Goal: Transaction & Acquisition: Purchase product/service

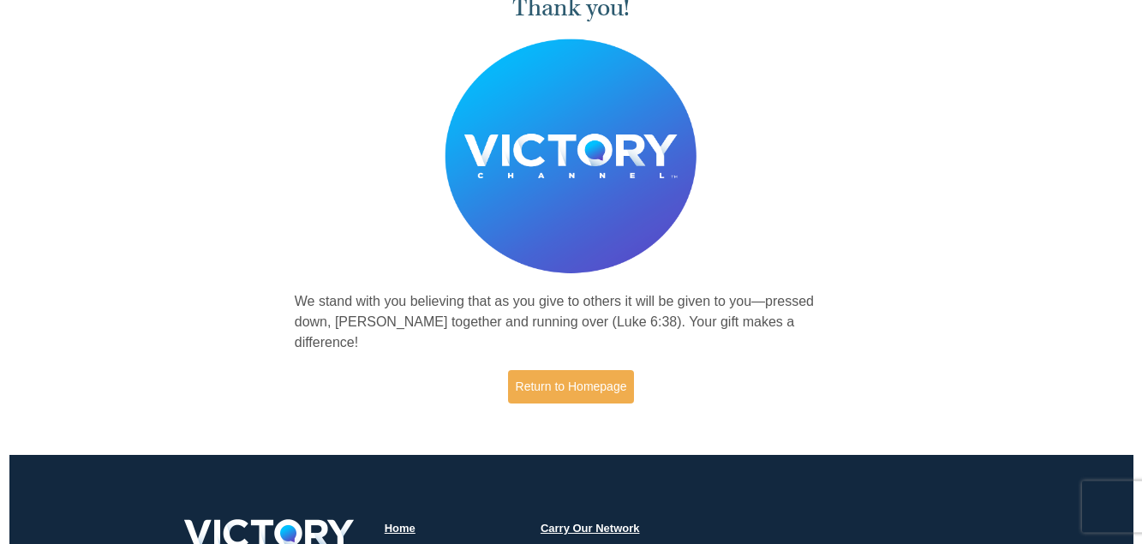
scroll to position [87, 0]
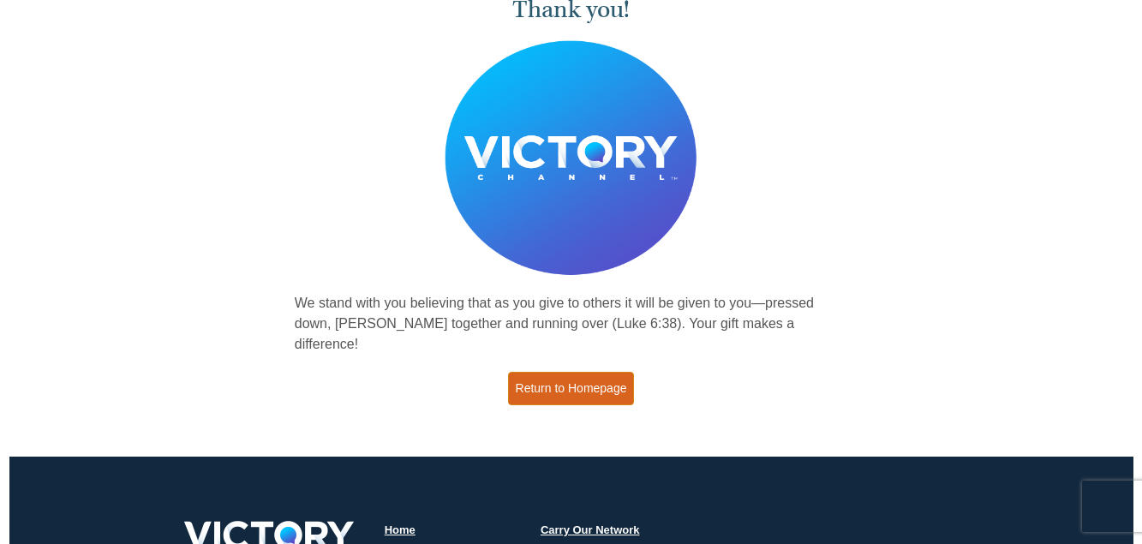
click at [545, 372] on link "Return to Homepage" at bounding box center [571, 388] width 127 height 33
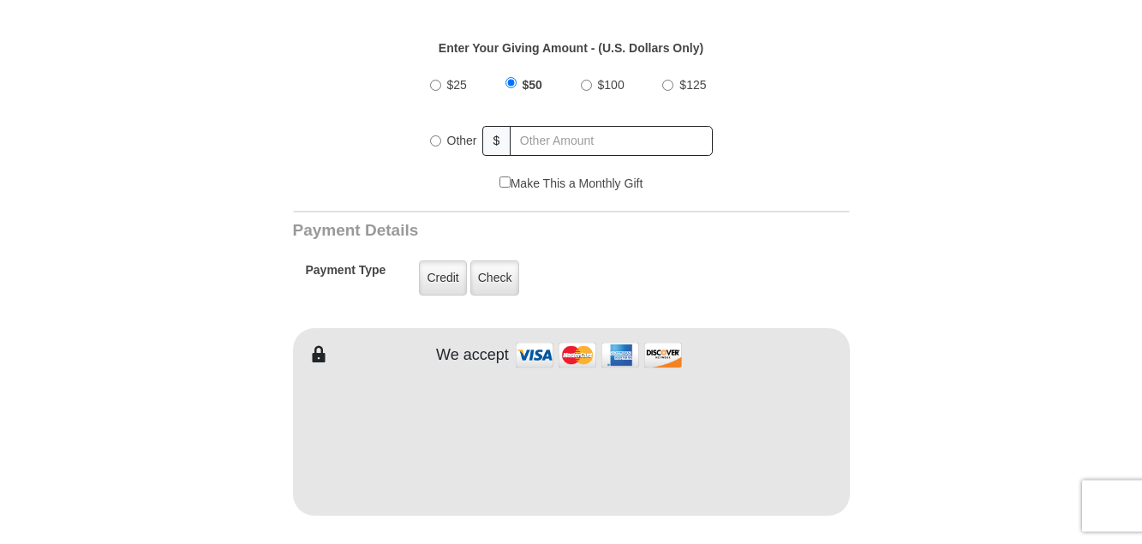
scroll to position [699, 0]
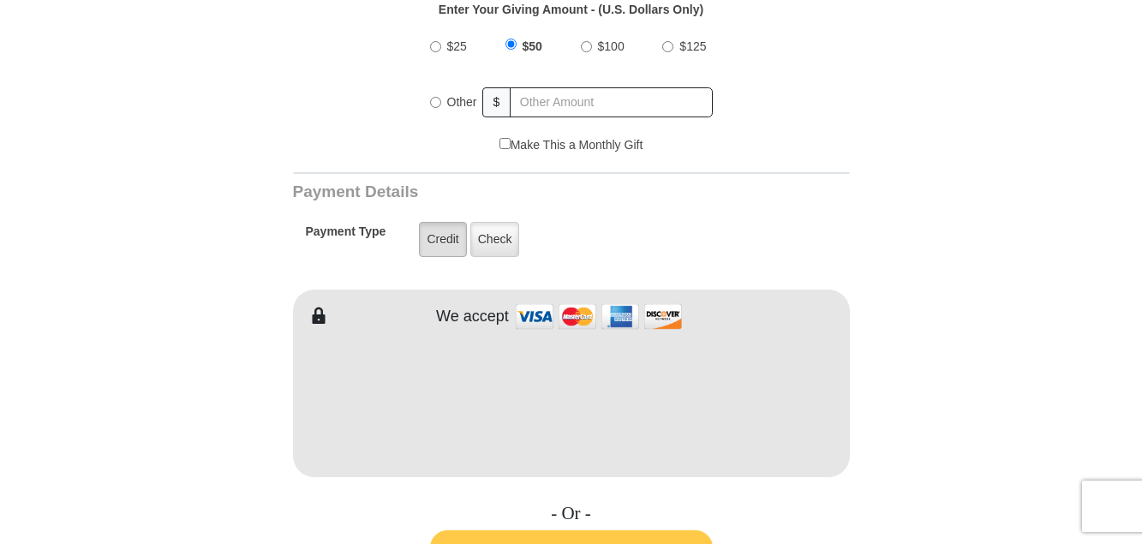
click at [446, 222] on label "Credit" at bounding box center [442, 239] width 47 height 35
click at [0, 0] on input "Credit" at bounding box center [0, 0] width 0 height 0
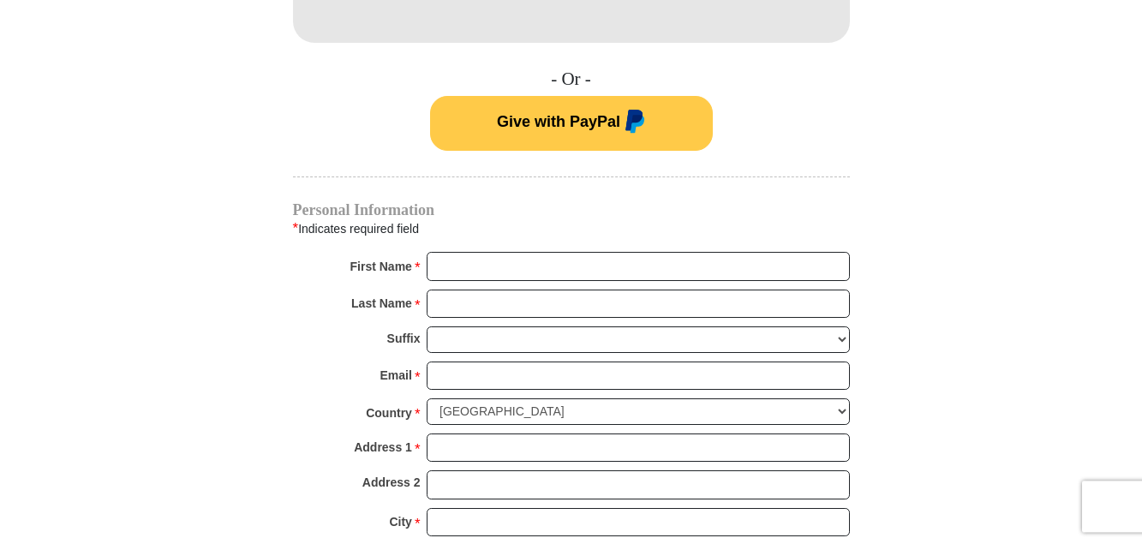
scroll to position [1136, 0]
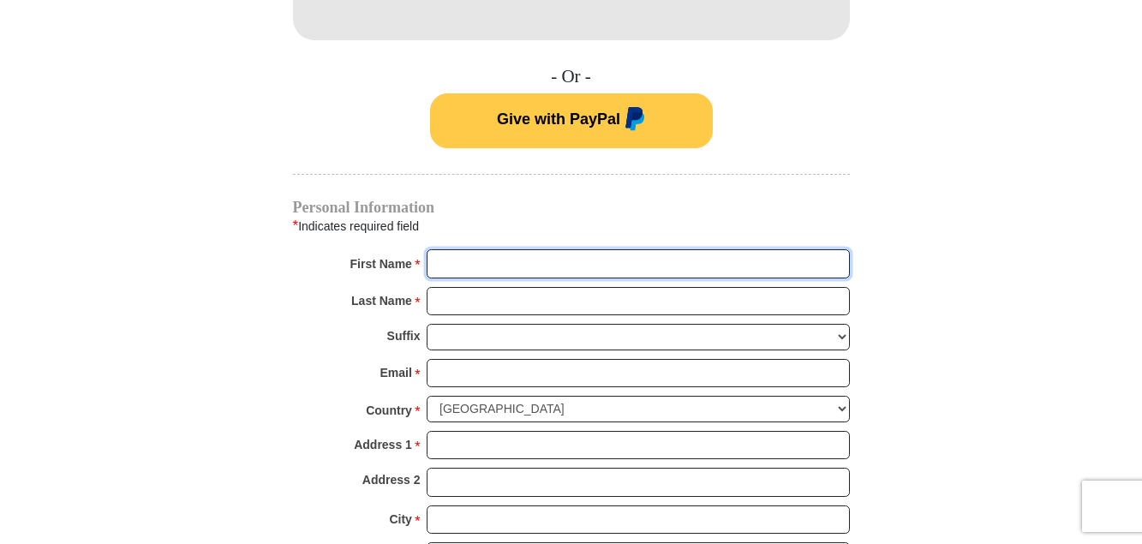
click at [512, 249] on input "First Name *" at bounding box center [638, 263] width 423 height 29
type input "Ron"
click at [487, 287] on input "Last Name *" at bounding box center [638, 301] width 423 height 29
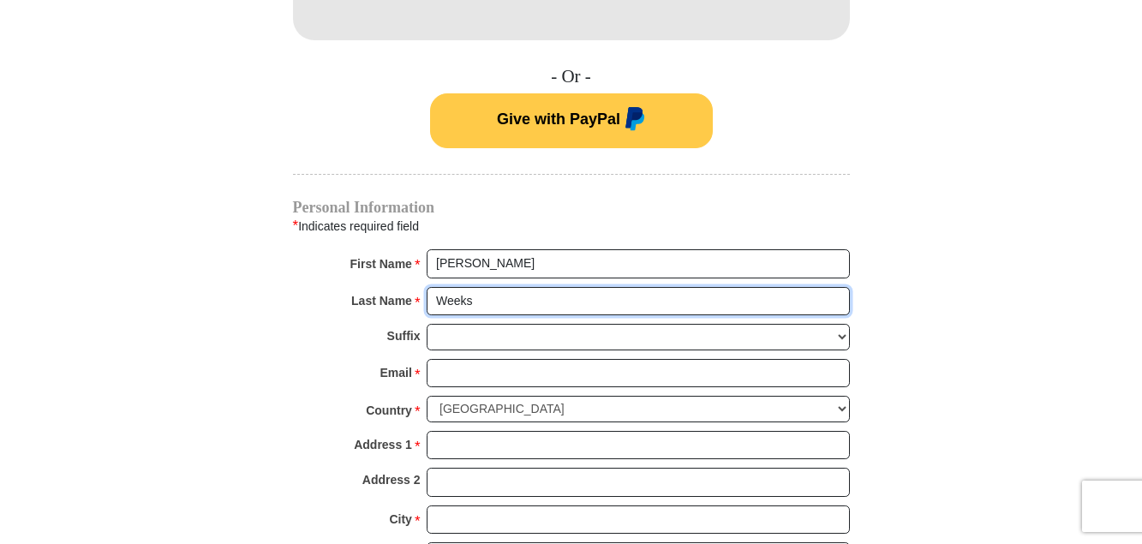
type input "Weeks"
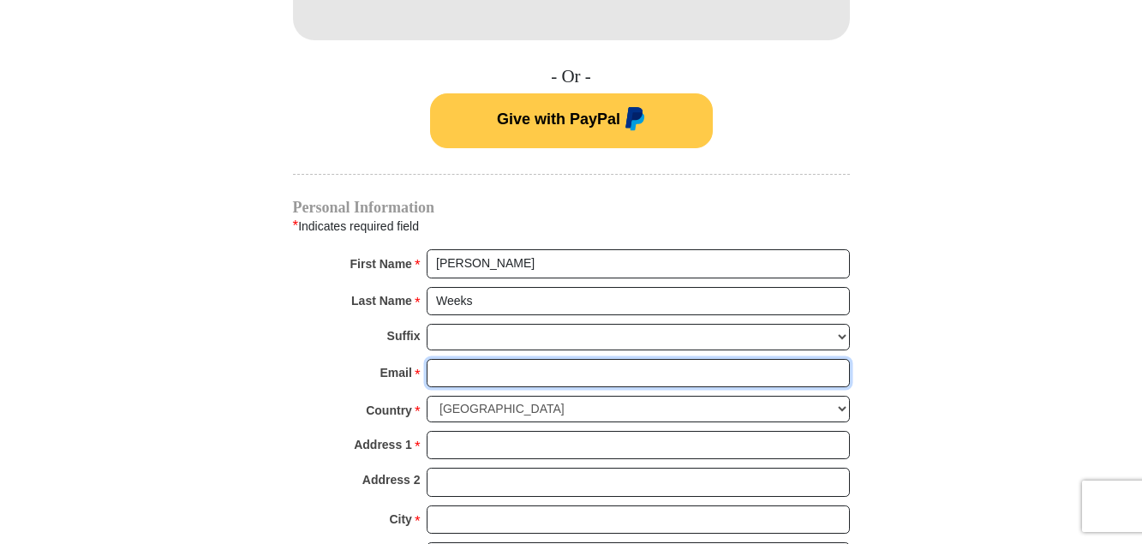
click at [469, 359] on input "Email *" at bounding box center [638, 373] width 423 height 29
type input "MoparLaw@aol.com"
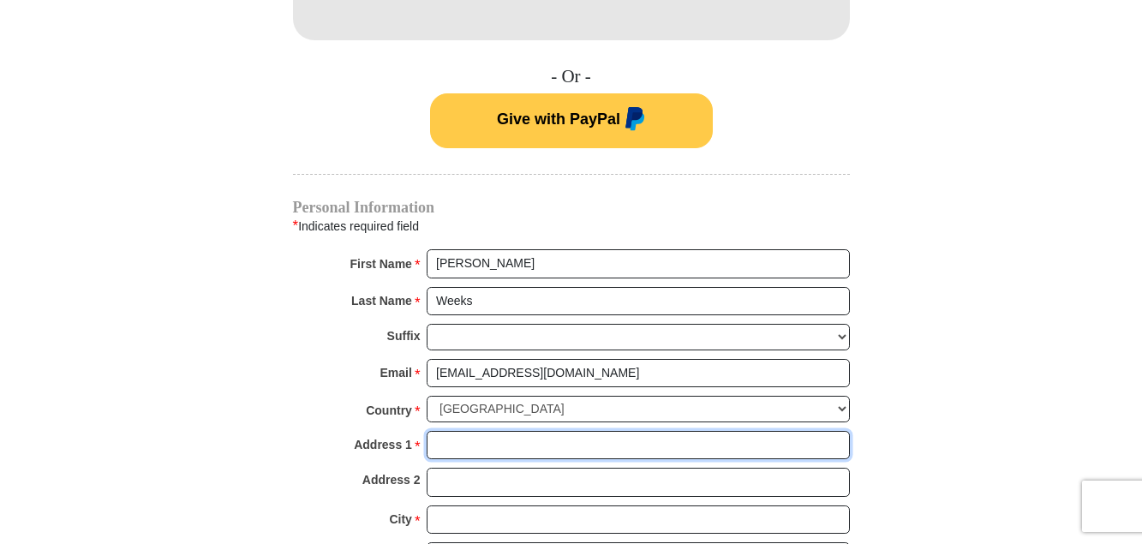
click at [459, 431] on input "Address 1 *" at bounding box center [638, 445] width 423 height 29
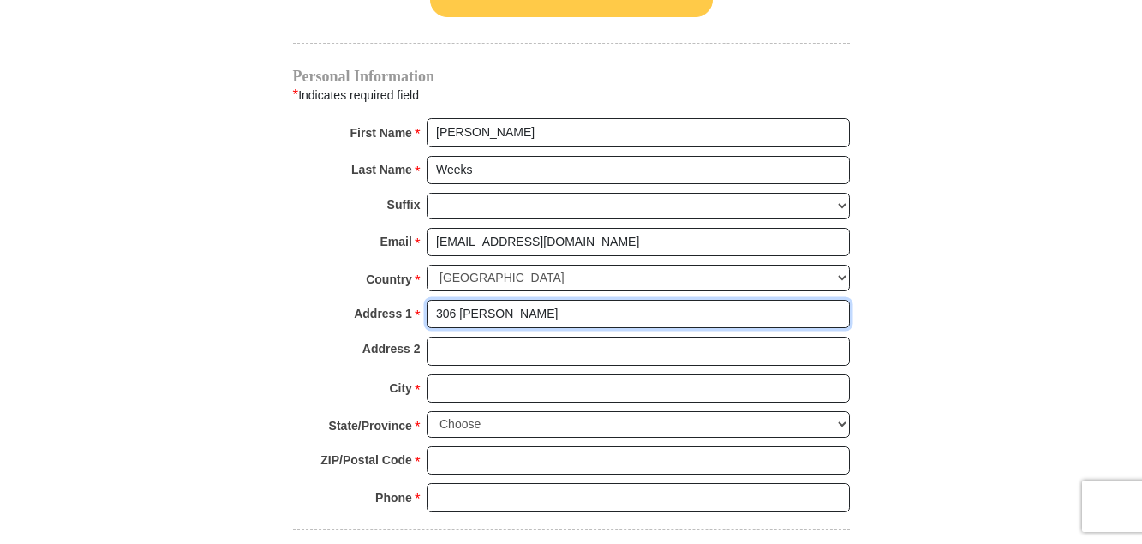
scroll to position [1311, 0]
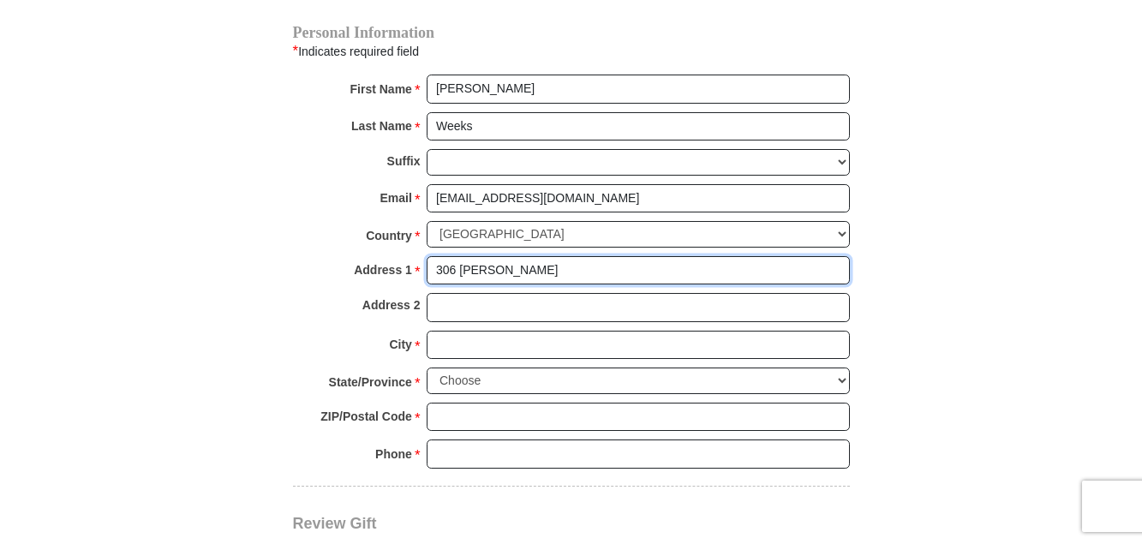
type input "306 ERNST PL."
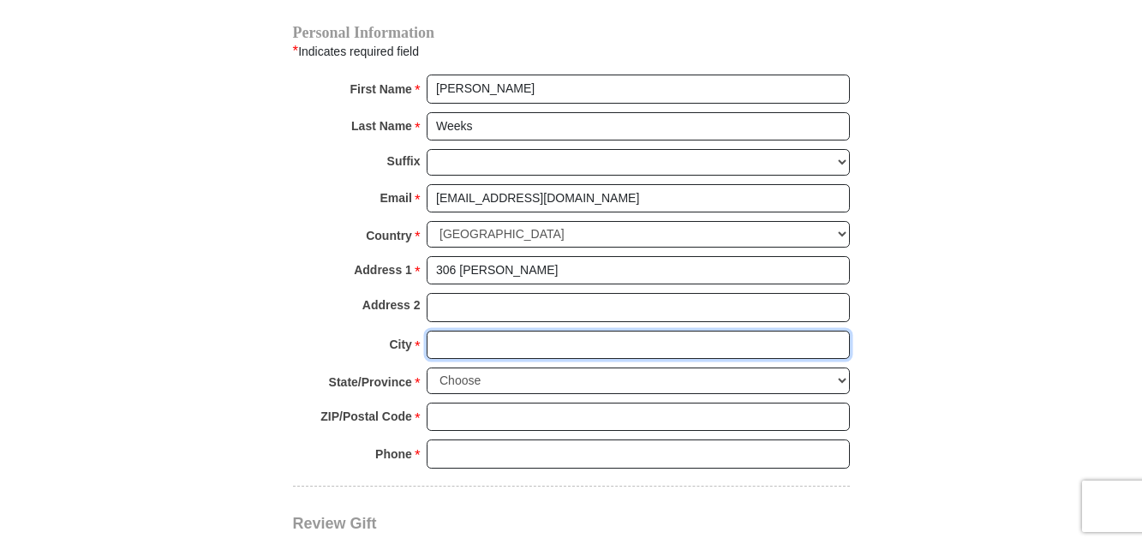
click at [463, 331] on input "City *" at bounding box center [638, 345] width 423 height 29
type input "O'Fallon"
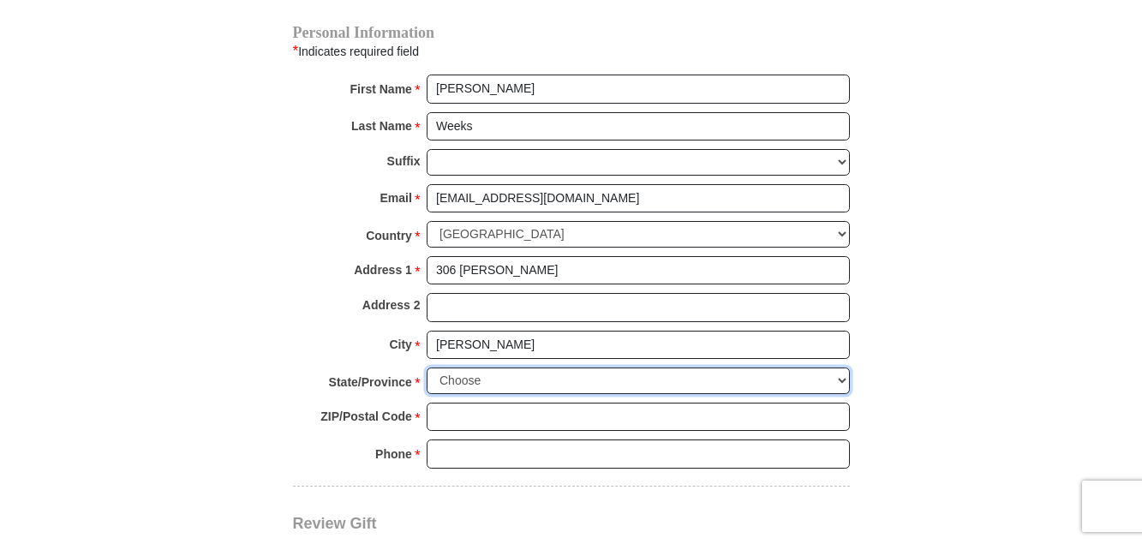
select select "MO"
click option "Missouri" at bounding box center [0, 0] width 0 height 0
click at [736, 403] on input "ZIP/Postal Code *" at bounding box center [638, 417] width 423 height 29
type input "63366"
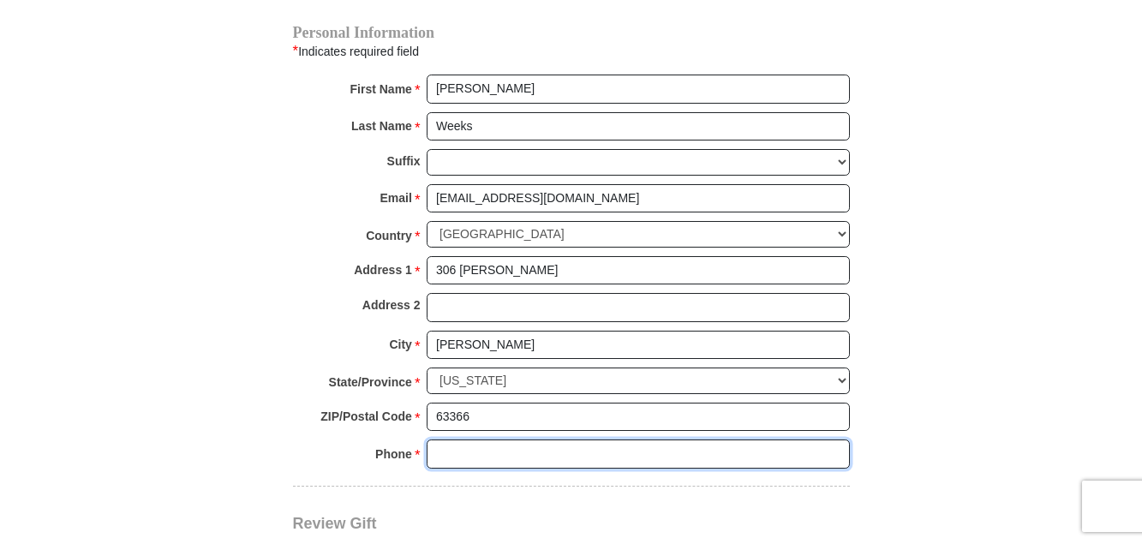
click at [577, 440] on input "Phone * *" at bounding box center [638, 454] width 423 height 29
type input "636 795 1999"
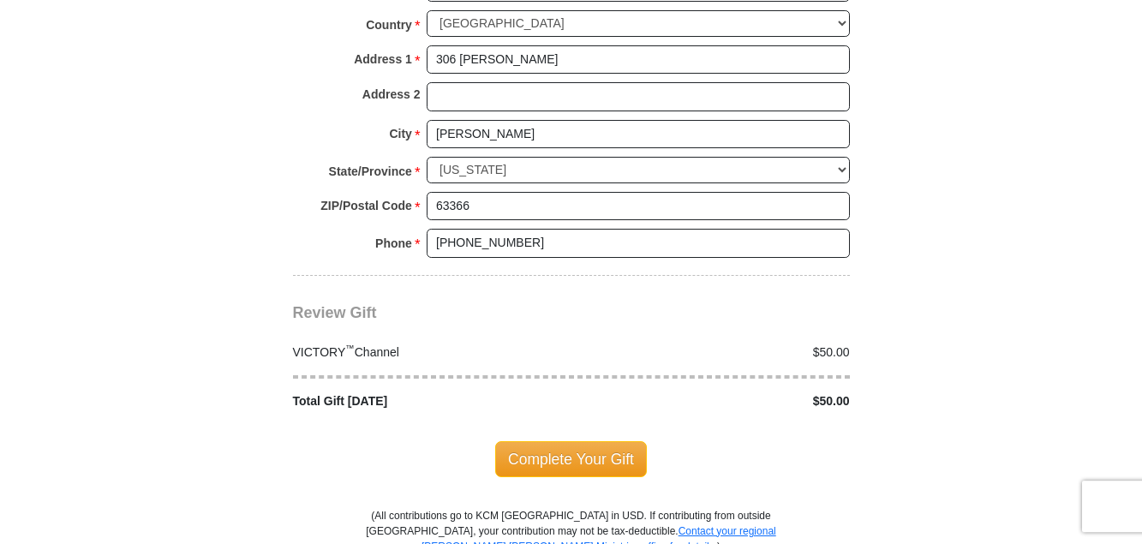
scroll to position [1573, 0]
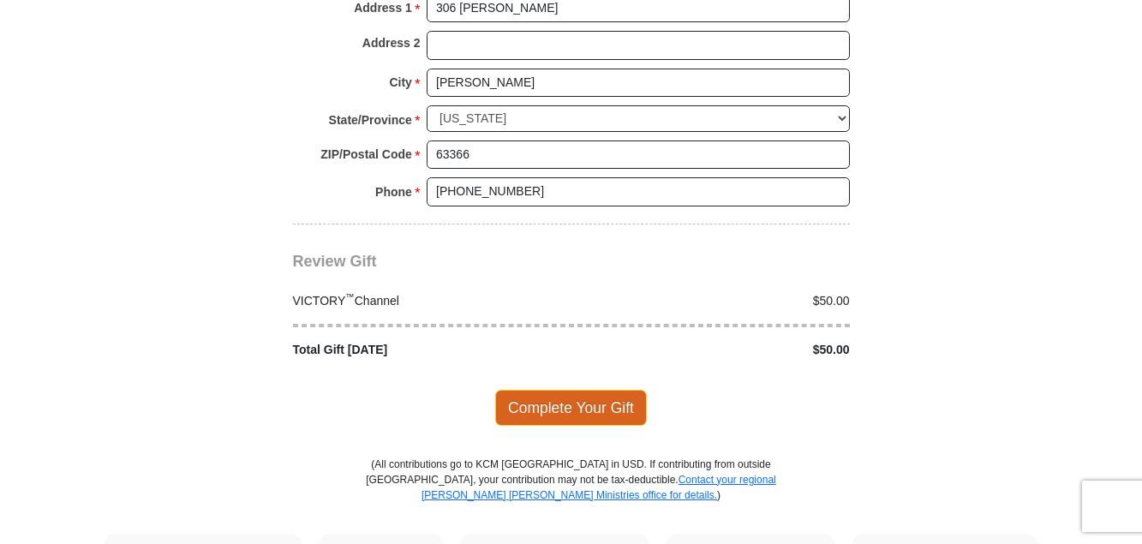
click at [547, 390] on span "Complete Your Gift" at bounding box center [571, 408] width 152 height 36
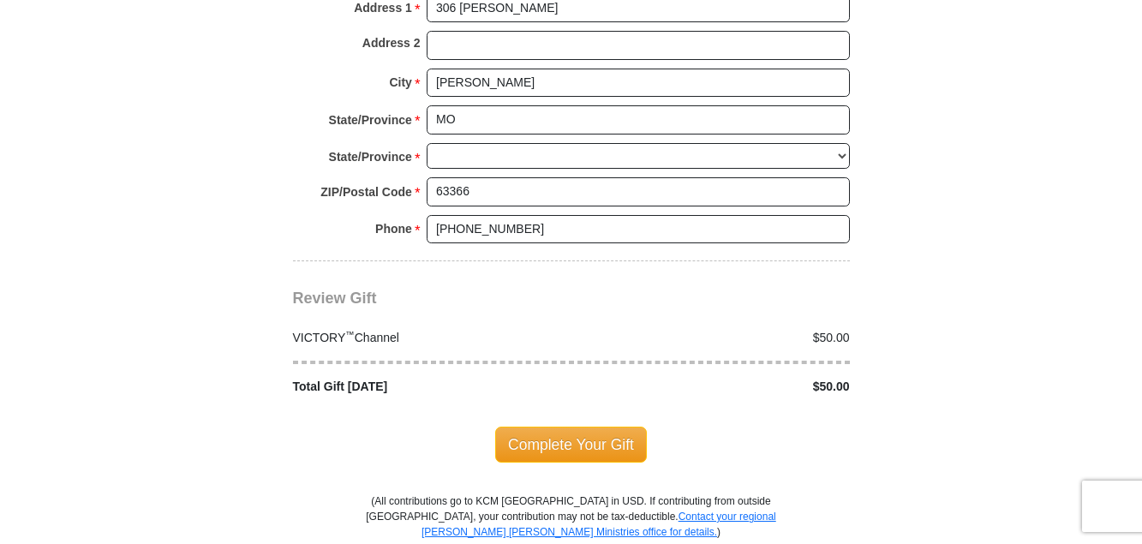
scroll to position [1573, 0]
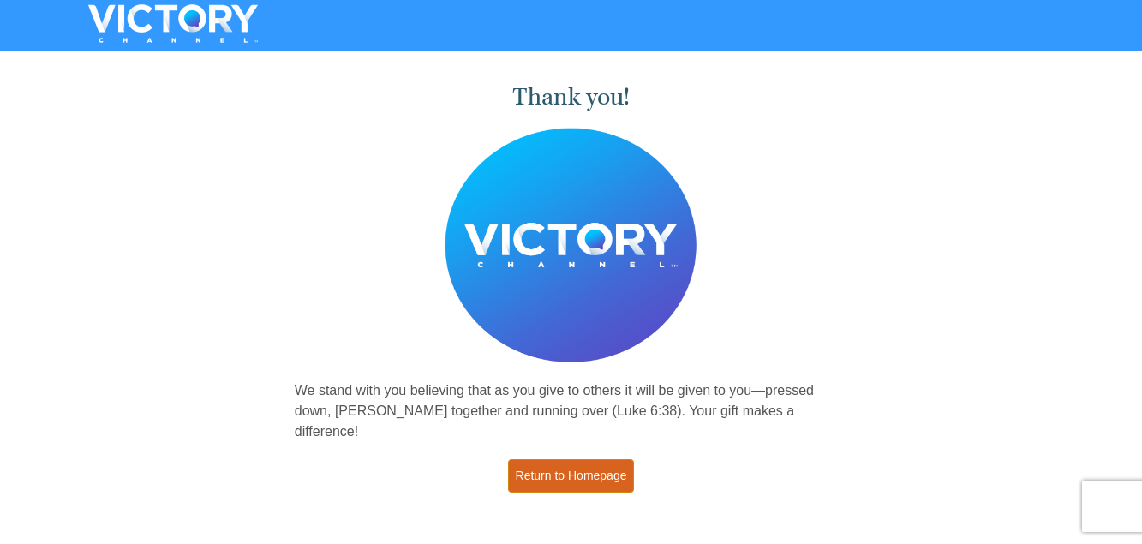
click at [539, 459] on link "Return to Homepage" at bounding box center [571, 475] width 127 height 33
